Goal: Task Accomplishment & Management: Use online tool/utility

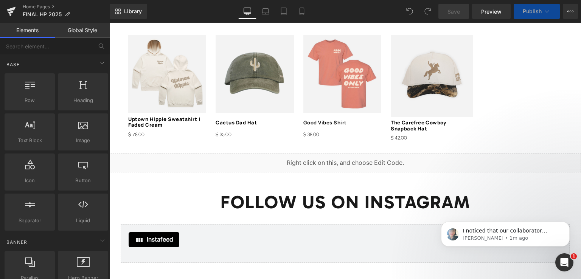
scroll to position [983, 0]
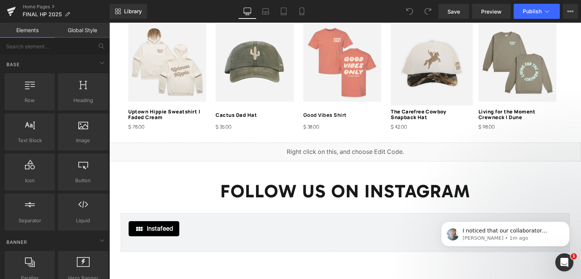
drag, startPoint x: 577, startPoint y: 184, endPoint x: 255, endPoint y: 24, distance: 359.1
click at [490, 10] on span "Preview" at bounding box center [491, 12] width 20 height 8
drag, startPoint x: 574, startPoint y: 223, endPoint x: 574, endPoint y: 211, distance: 11.7
click at [574, 211] on body "I noticed that our collaborator access to your store is still active. I’ll inve…" at bounding box center [505, 232] width 145 height 47
drag, startPoint x: 575, startPoint y: 207, endPoint x: 575, endPoint y: 194, distance: 13.2
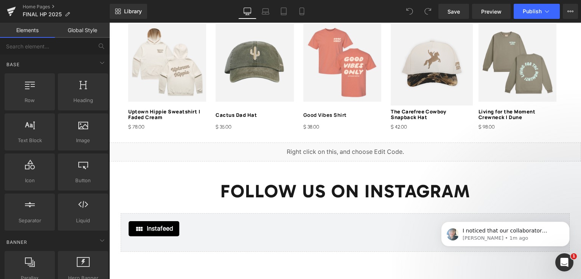
click at [575, 206] on html "I noticed that our collaborator access to your store is still active. I’ll inve…" at bounding box center [505, 232] width 151 height 53
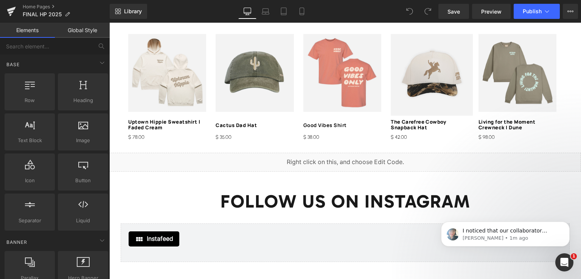
scroll to position [982, 0]
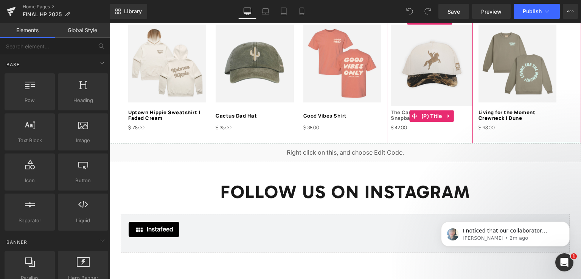
click at [404, 110] on link "The Carefree Cowboy Snapback Hat" at bounding box center [432, 116] width 82 height 12
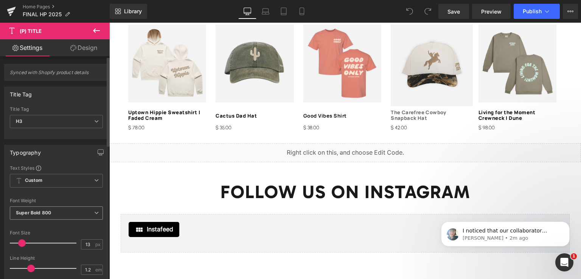
scroll to position [38, 0]
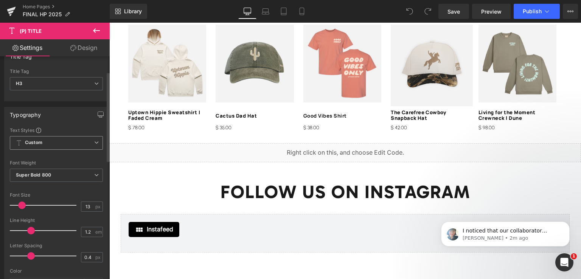
click at [79, 146] on span "Custom" at bounding box center [56, 143] width 93 height 14
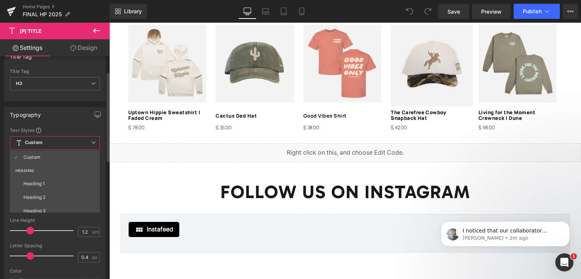
click at [79, 146] on span "Custom" at bounding box center [55, 143] width 90 height 14
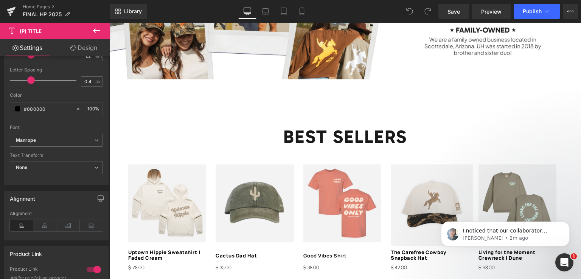
scroll to position [890, 0]
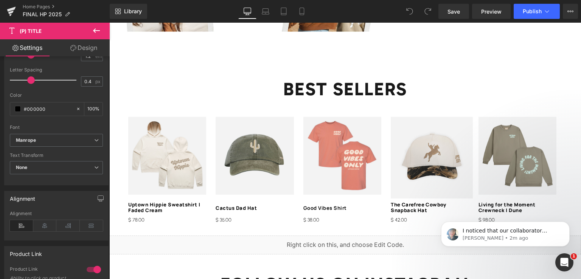
drag, startPoint x: 578, startPoint y: 205, endPoint x: 581, endPoint y: 190, distance: 15.0
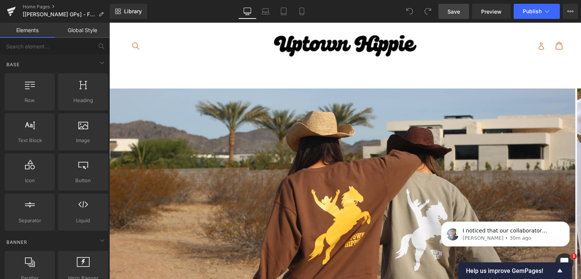
click at [458, 17] on link "Save" at bounding box center [453, 11] width 31 height 15
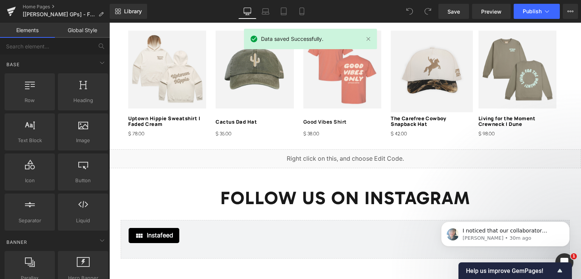
scroll to position [951, 0]
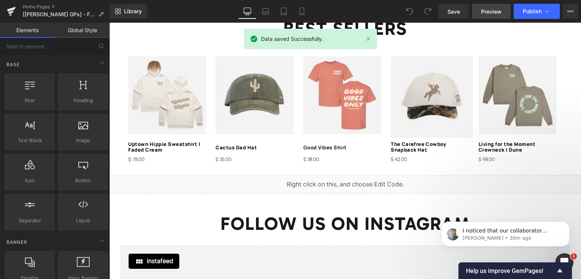
click at [487, 11] on span "Preview" at bounding box center [491, 12] width 20 height 8
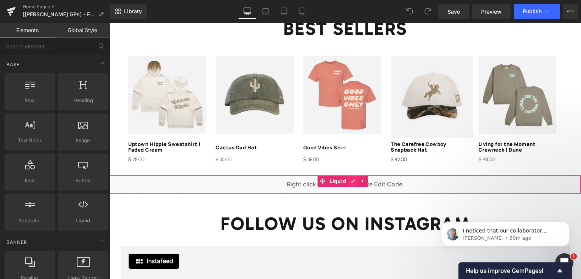
click at [351, 176] on div "Liquid" at bounding box center [345, 184] width 472 height 19
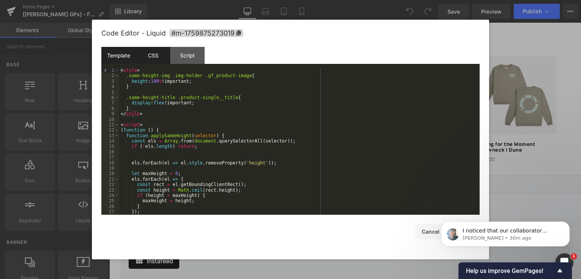
click at [148, 62] on div "CSS" at bounding box center [153, 55] width 34 height 17
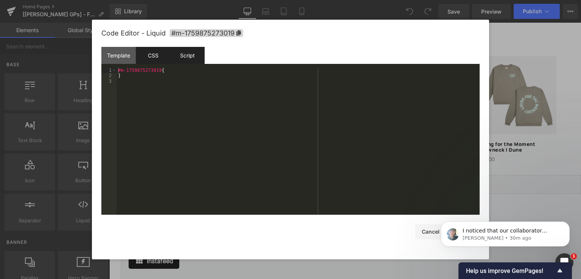
click at [192, 57] on div "Script" at bounding box center [187, 55] width 34 height 17
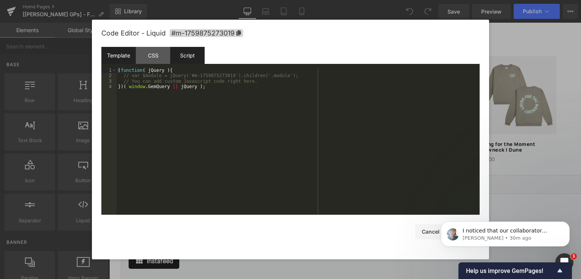
click at [129, 55] on div "Template" at bounding box center [118, 55] width 34 height 17
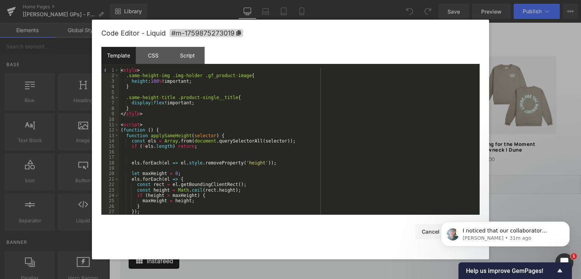
click at [430, 228] on html "I noticed that our collaborator access to your store is still active. I’ll inve…" at bounding box center [505, 232] width 151 height 53
click at [566, 224] on icon "Dismiss notification" at bounding box center [568, 224] width 4 height 4
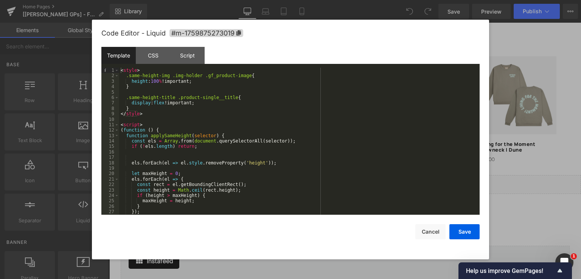
click at [515, 97] on div at bounding box center [290, 139] width 581 height 279
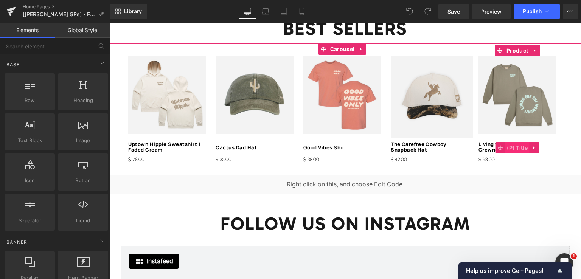
click at [511, 142] on span "(P) Title" at bounding box center [517, 147] width 25 height 11
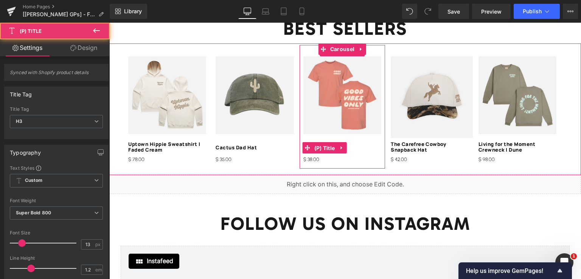
click at [317, 143] on span "(P) Title" at bounding box center [324, 148] width 25 height 11
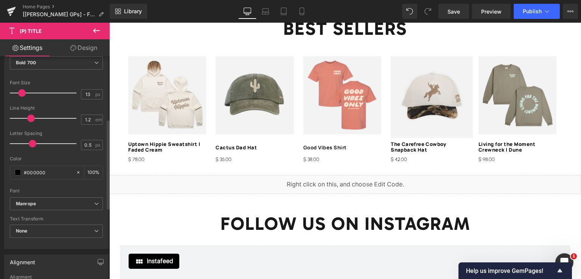
scroll to position [180, 0]
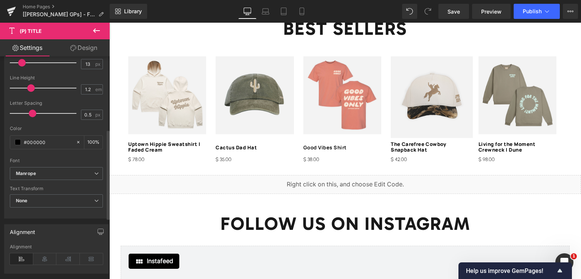
click at [102, 171] on div "Text Styles Custom HEADING Heading 1 Heading 2 Heading 3 Heading 4 Heading 5 He…" at bounding box center [57, 101] width 104 height 234
click at [95, 171] on icon at bounding box center [96, 173] width 5 height 5
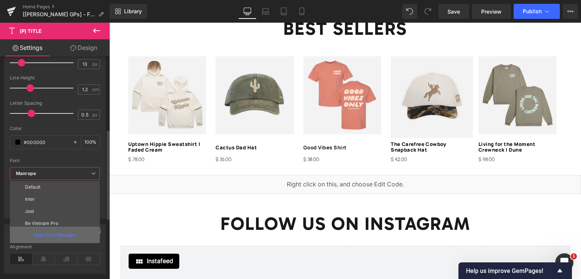
click at [54, 235] on p "Open Font Manager" at bounding box center [55, 235] width 42 height 7
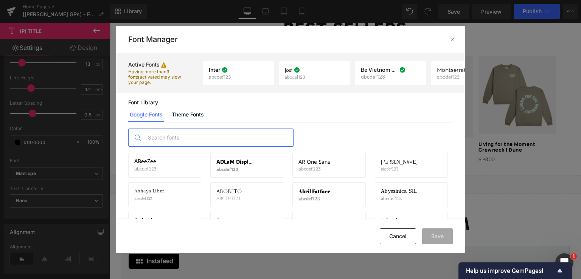
click at [216, 140] on input "text" at bounding box center [218, 137] width 149 height 17
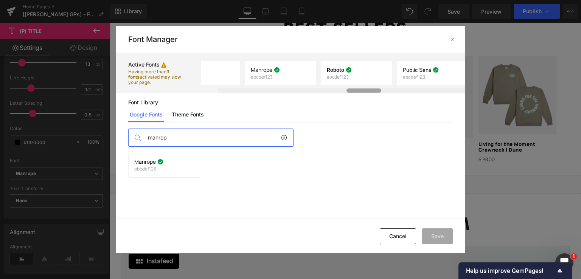
scroll to position [0, 966]
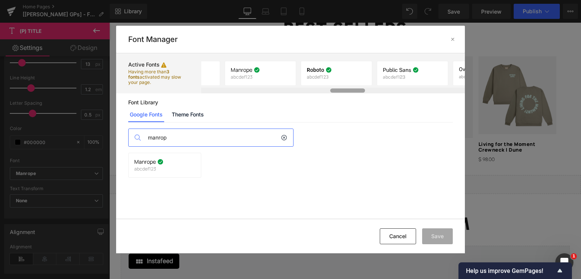
drag, startPoint x: 233, startPoint y: 92, endPoint x: 362, endPoint y: 90, distance: 129.0
click at [362, 90] on div at bounding box center [347, 91] width 35 height 4
type input "manrop"
click at [269, 84] on div "Manrope abcdef123 If you wish to deactivate this font, all applied settings wil…" at bounding box center [260, 73] width 71 height 25
drag, startPoint x: 395, startPoint y: 238, endPoint x: 238, endPoint y: 155, distance: 177.7
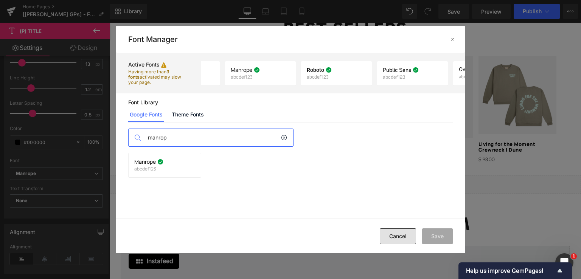
click at [395, 238] on button "Cancel" at bounding box center [398, 236] width 36 height 16
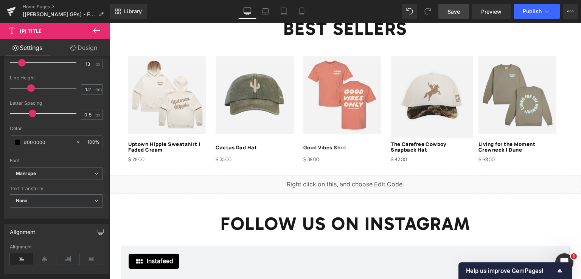
click at [465, 18] on link "Save" at bounding box center [453, 11] width 31 height 15
click at [499, 15] on span "Preview" at bounding box center [491, 12] width 20 height 8
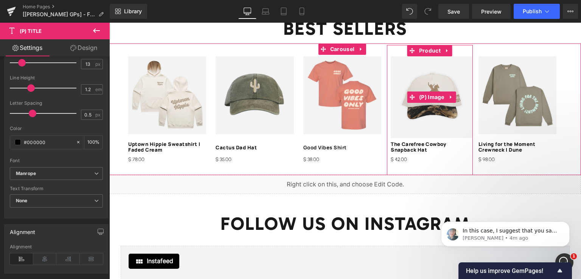
click at [419, 113] on img at bounding box center [432, 97] width 82 height 82
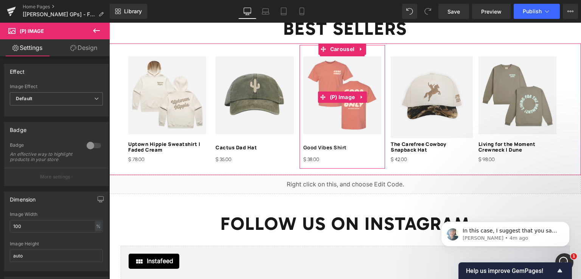
click at [316, 112] on img at bounding box center [342, 95] width 78 height 78
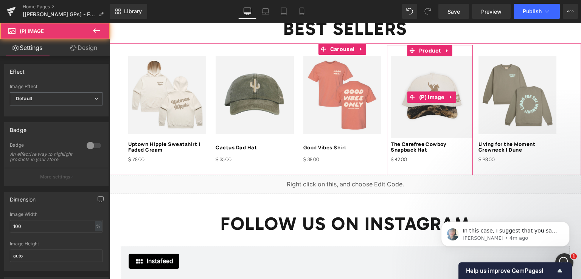
click at [410, 112] on img at bounding box center [432, 97] width 82 height 82
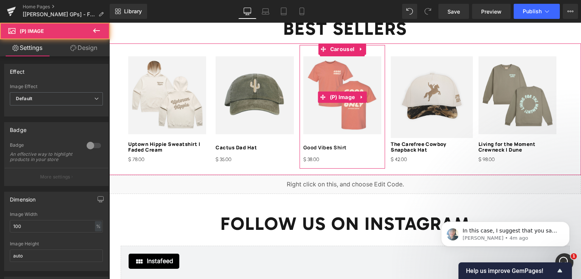
click at [335, 107] on img at bounding box center [342, 95] width 78 height 78
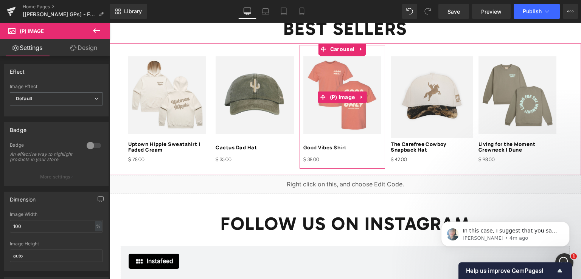
click at [353, 67] on img at bounding box center [342, 95] width 78 height 78
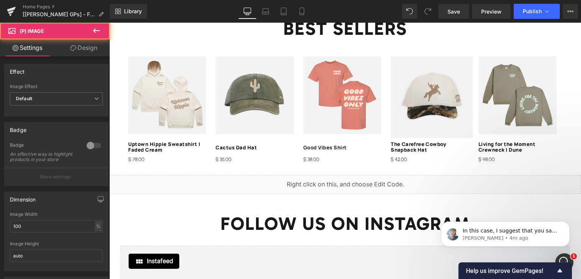
click at [73, 51] on link "Design" at bounding box center [83, 47] width 55 height 17
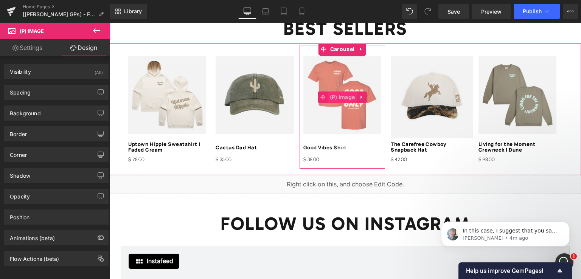
click at [344, 92] on span "(P) Image" at bounding box center [342, 97] width 29 height 11
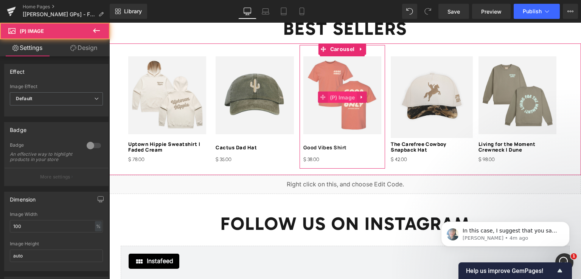
click at [344, 92] on span "(P) Image" at bounding box center [342, 97] width 29 height 11
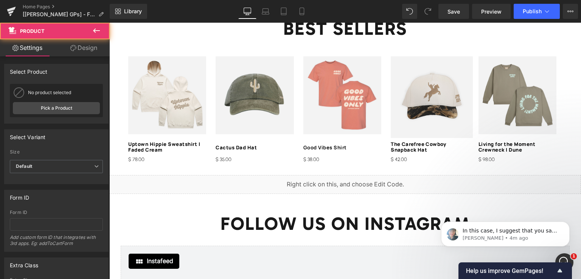
scroll to position [949, 0]
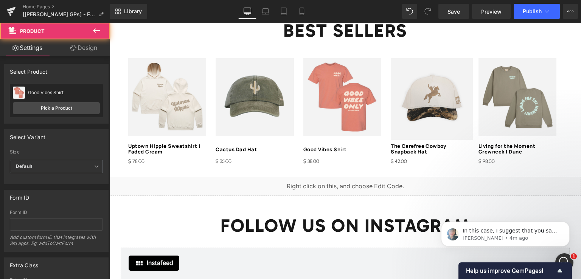
drag, startPoint x: 91, startPoint y: 49, endPoint x: 11, endPoint y: 46, distance: 79.5
click at [91, 49] on link "Design" at bounding box center [83, 47] width 55 height 17
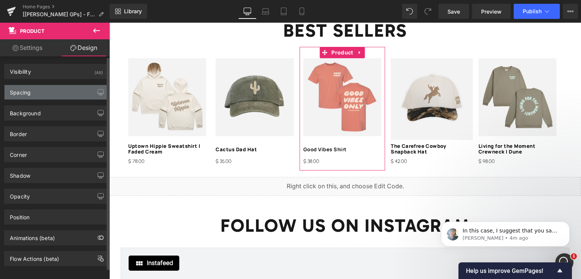
scroll to position [937, 0]
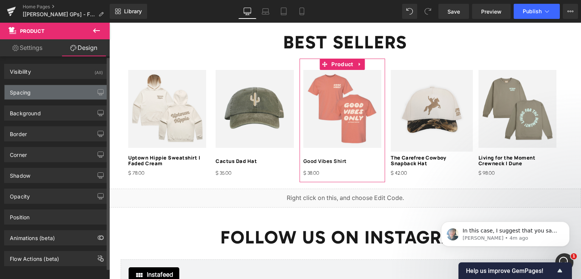
click at [63, 89] on div "Spacing" at bounding box center [57, 92] width 104 height 14
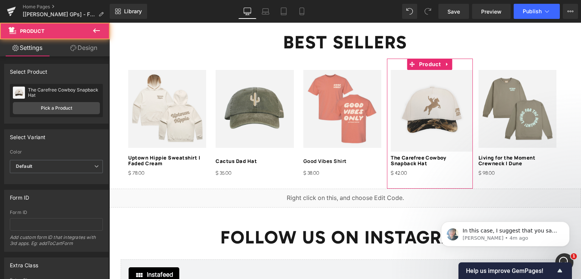
click at [85, 47] on link "Design" at bounding box center [83, 47] width 55 height 17
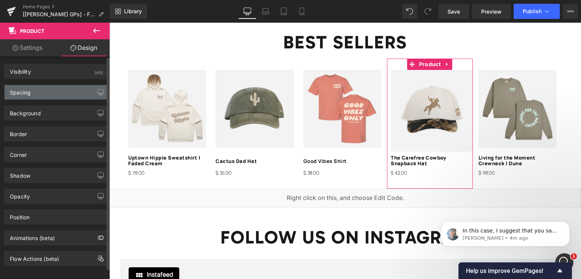
type input "0"
type input "30"
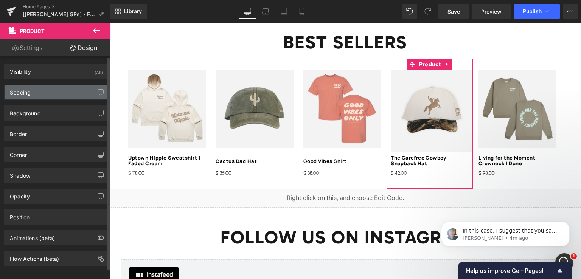
type input "0"
type input "30"
type input "10"
click at [64, 89] on div "Spacing" at bounding box center [57, 92] width 104 height 14
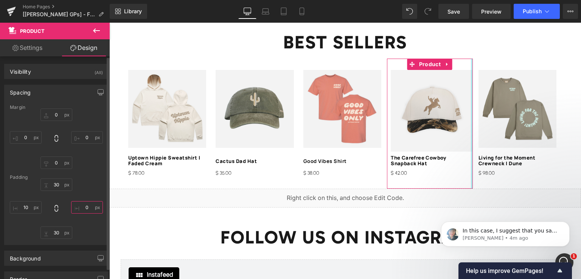
click at [91, 205] on input "0" at bounding box center [87, 207] width 32 height 12
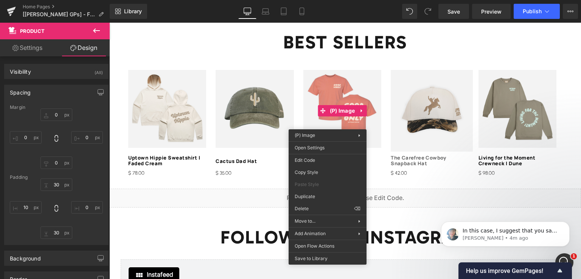
drag, startPoint x: 519, startPoint y: 172, endPoint x: 407, endPoint y: 151, distance: 114.7
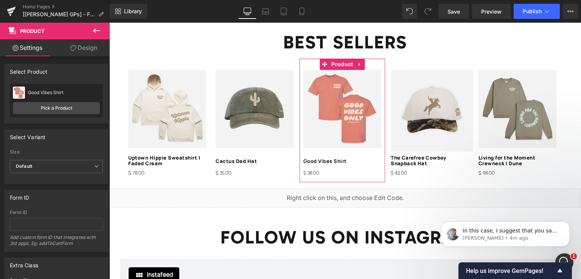
drag, startPoint x: 87, startPoint y: 53, endPoint x: 65, endPoint y: 93, distance: 45.2
click at [86, 53] on link "Design" at bounding box center [83, 47] width 55 height 17
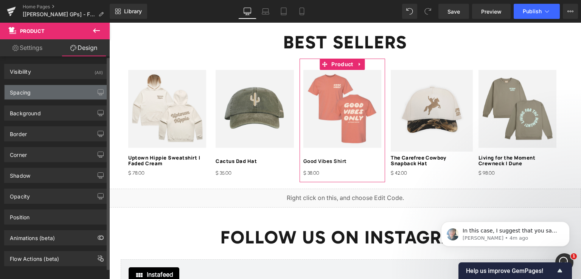
type input "0"
type input "30"
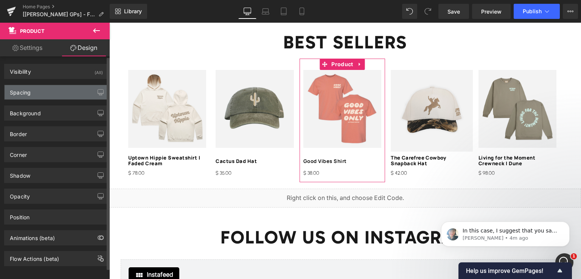
type input "10"
type input "13"
type input "10"
click at [65, 93] on div "Spacing" at bounding box center [57, 92] width 104 height 14
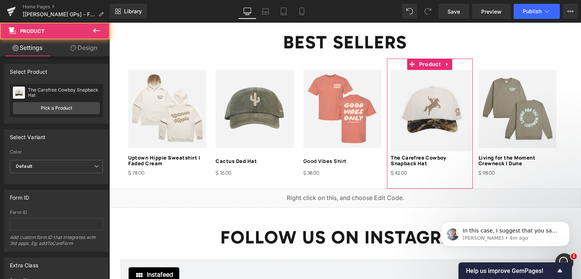
click at [89, 51] on link "Design" at bounding box center [83, 47] width 55 height 17
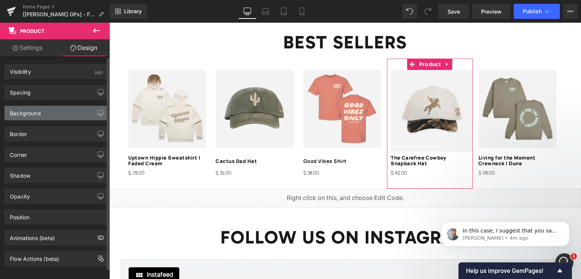
type input "0"
type input "30"
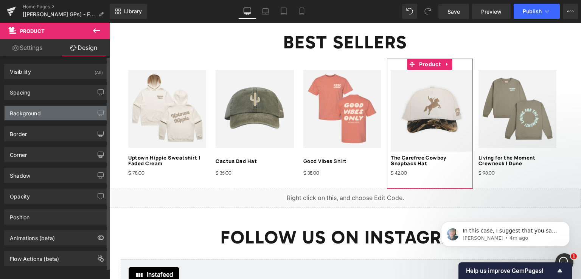
type input "0"
type input "30"
type input "10"
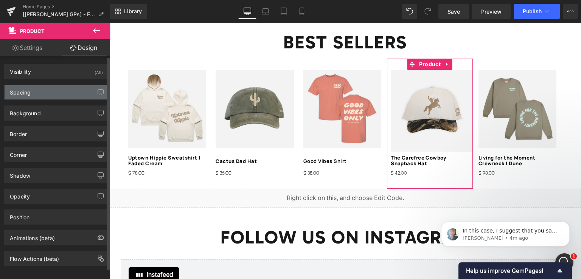
click at [42, 90] on div "Spacing" at bounding box center [57, 92] width 104 height 14
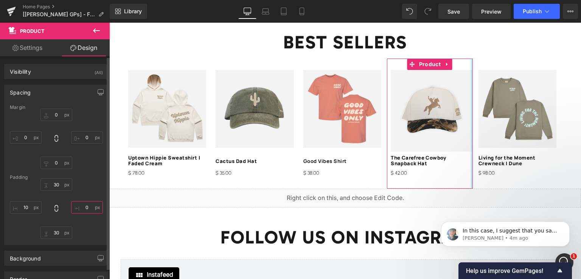
click at [84, 209] on input "0" at bounding box center [87, 207] width 32 height 12
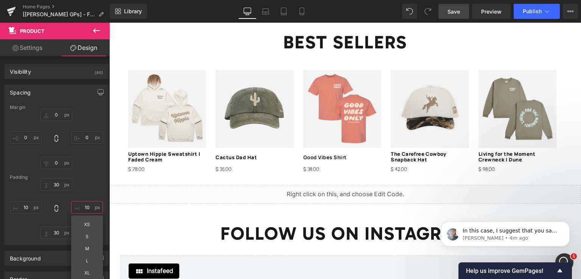
type input "10"
click at [450, 13] on span "Save" at bounding box center [453, 12] width 12 height 8
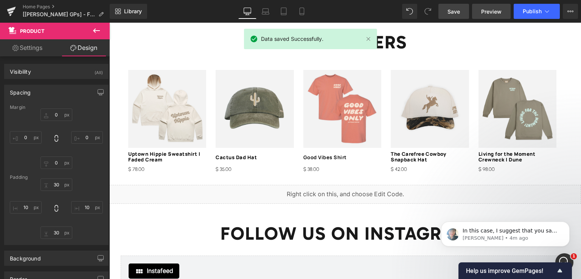
click at [492, 9] on span "Preview" at bounding box center [491, 12] width 20 height 8
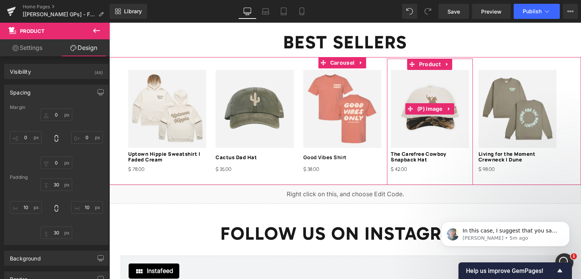
click at [428, 57] on div at bounding box center [345, 58] width 472 height 2
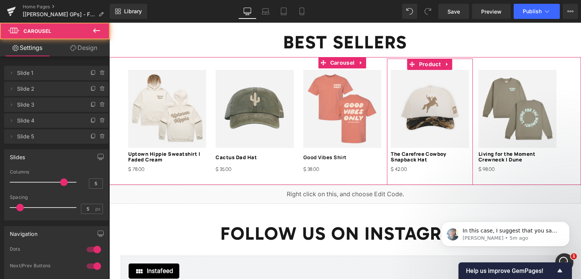
click at [428, 59] on span "Product" at bounding box center [429, 64] width 25 height 11
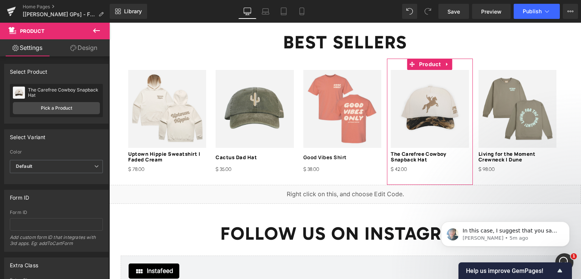
click at [82, 47] on link "Design" at bounding box center [83, 47] width 55 height 17
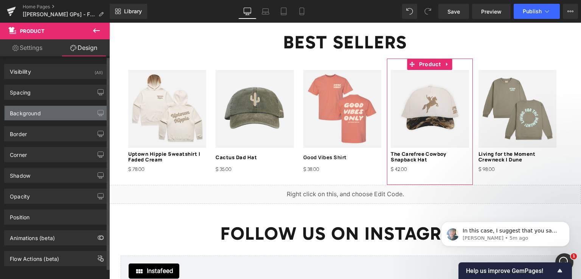
type input "0"
type input "30"
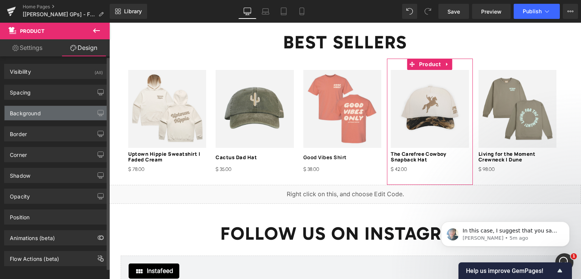
type input "10"
type input "30"
type input "10"
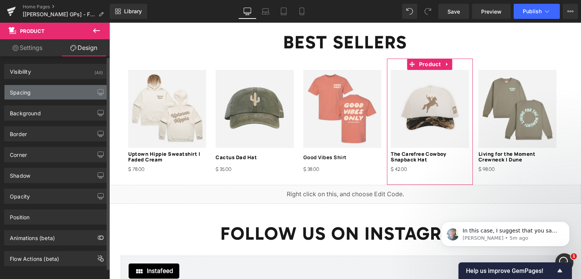
click at [56, 96] on div "Spacing" at bounding box center [57, 92] width 104 height 14
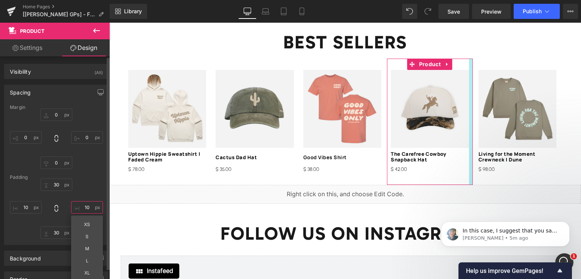
click at [88, 212] on input "10" at bounding box center [87, 207] width 32 height 12
type input "-"
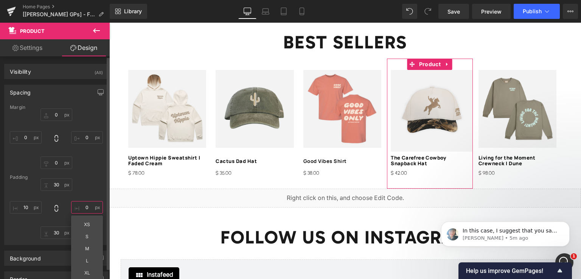
type input "0"
click at [87, 171] on div "Margin 0px 0 0px 0 0px 0 0px 0 Padding 30px 30 0 0 30px 30 10px 10" at bounding box center [57, 175] width 104 height 140
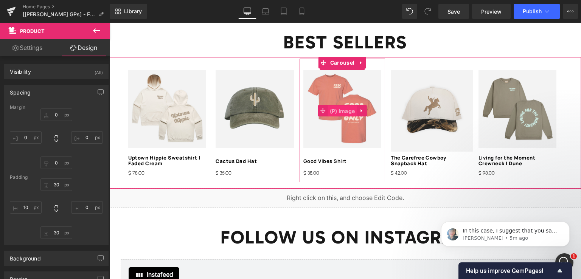
click at [335, 106] on span "(P) Image" at bounding box center [342, 111] width 29 height 11
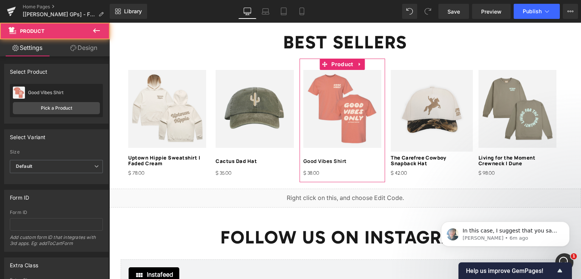
click at [90, 51] on link "Design" at bounding box center [83, 47] width 55 height 17
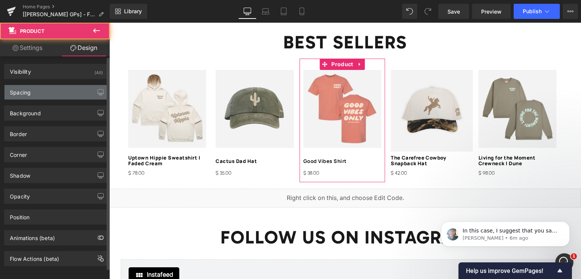
type input "0"
type input "30"
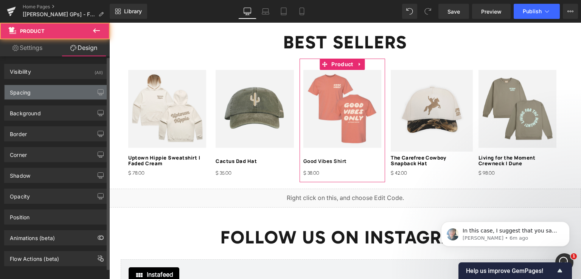
type input "10"
type input "13"
type input "10"
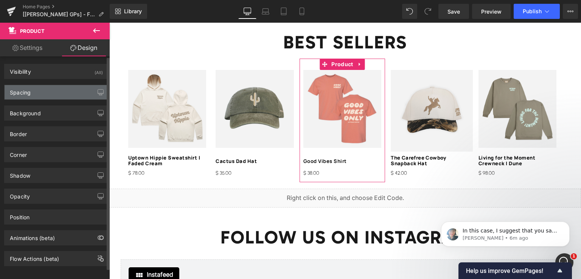
click at [50, 94] on div "Spacing" at bounding box center [57, 92] width 104 height 14
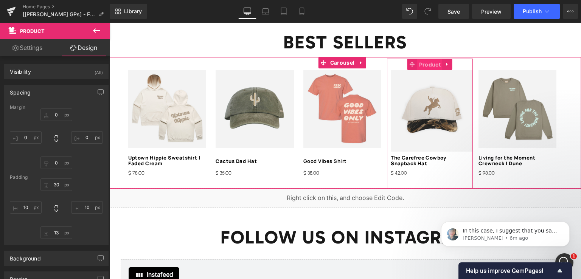
click at [429, 61] on span "Product" at bounding box center [429, 64] width 25 height 11
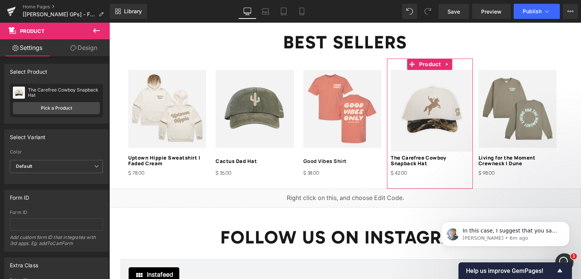
click at [83, 54] on link "Design" at bounding box center [83, 47] width 55 height 17
click at [83, 49] on link "Design" at bounding box center [83, 47] width 55 height 17
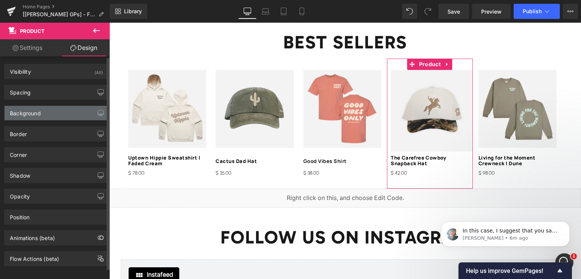
type input "0"
type input "30"
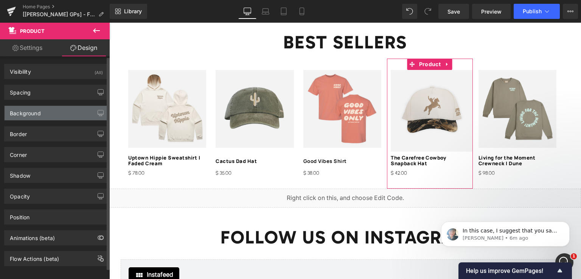
type input "0"
type input "30"
type input "10"
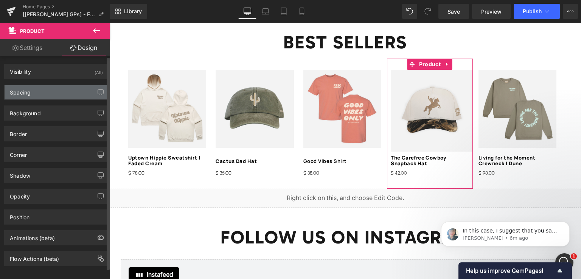
click at [69, 91] on div "Spacing" at bounding box center [57, 92] width 104 height 14
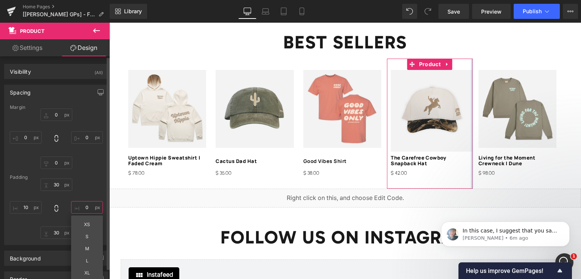
click at [85, 207] on input "0" at bounding box center [87, 207] width 32 height 12
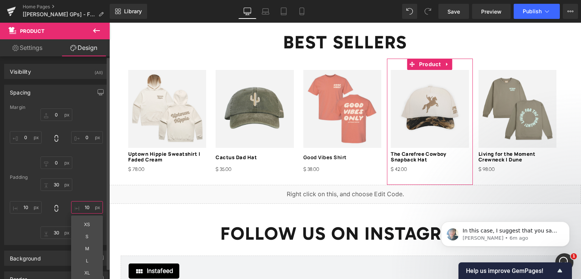
type input "10"
click at [96, 193] on div "30px 30 10 10 30px 30 10px 10" at bounding box center [56, 209] width 93 height 61
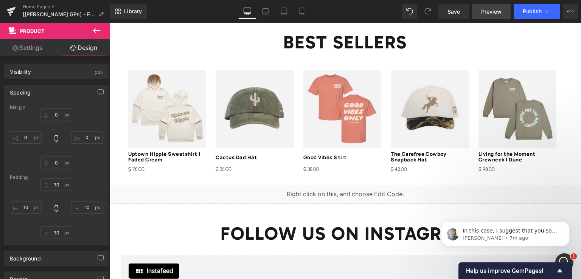
click at [480, 11] on link "Preview" at bounding box center [491, 11] width 39 height 15
click at [449, 12] on span "Save" at bounding box center [453, 12] width 12 height 8
